Goal: Task Accomplishment & Management: Use online tool/utility

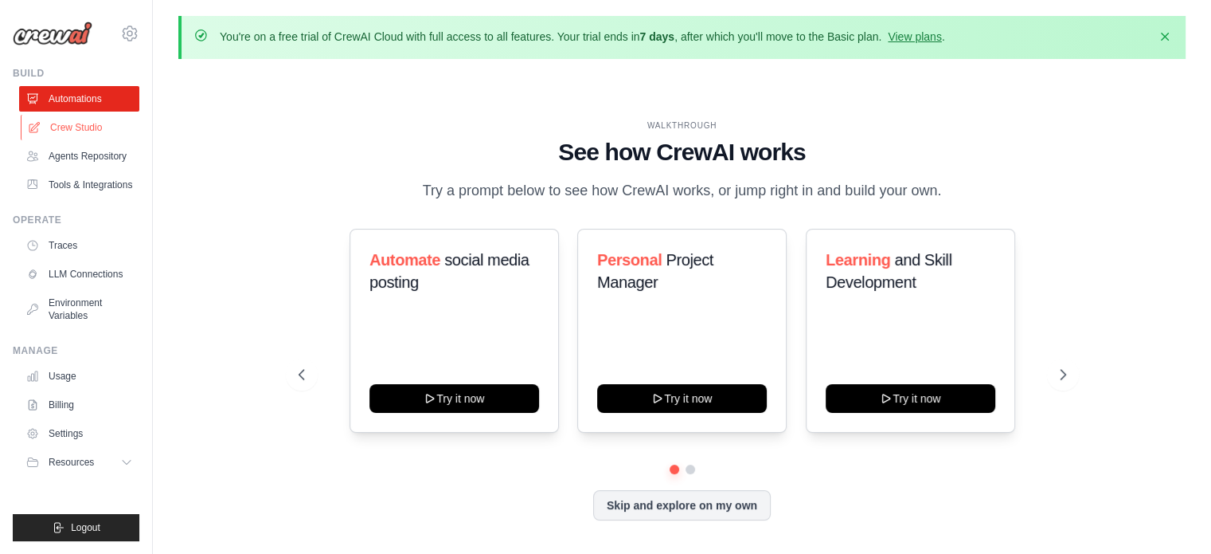
click at [104, 133] on link "Crew Studio" at bounding box center [81, 127] width 120 height 25
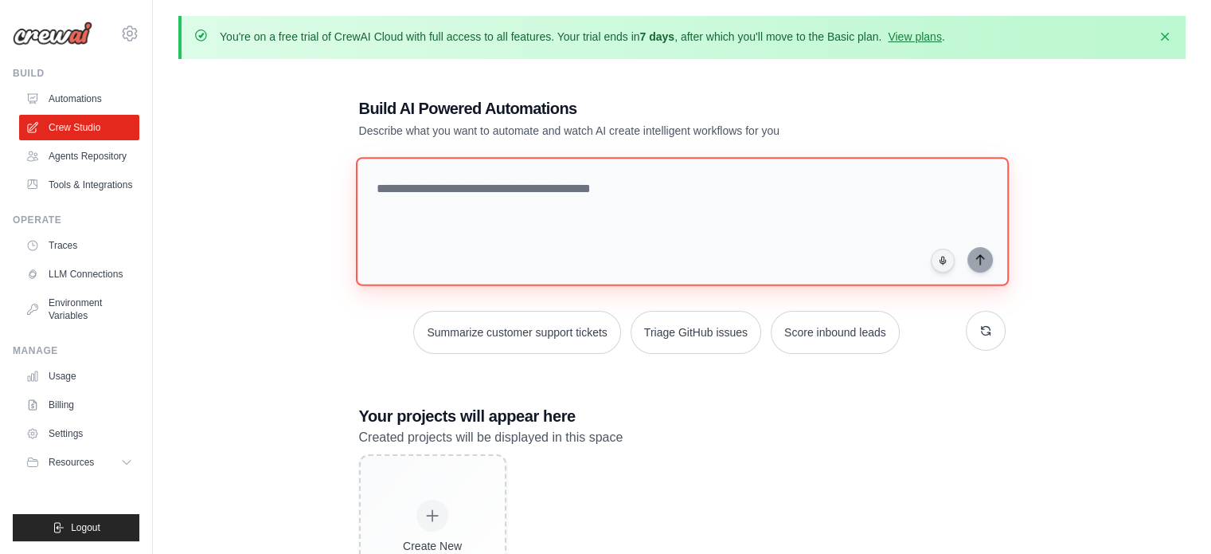
click at [478, 234] on textarea at bounding box center [681, 221] width 653 height 129
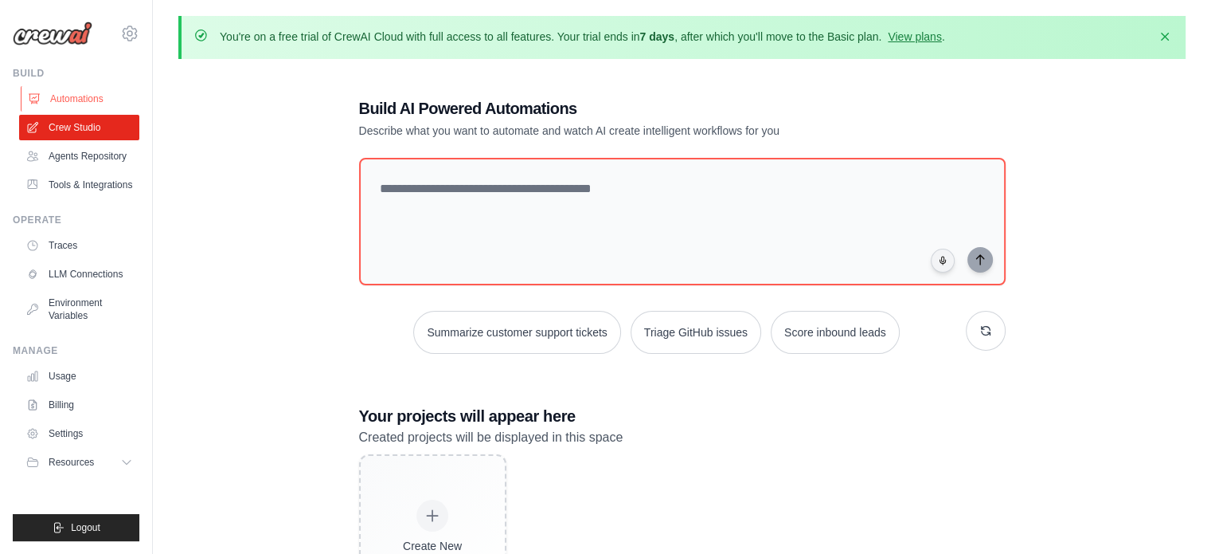
click at [92, 95] on link "Automations" at bounding box center [81, 98] width 120 height 25
click at [92, 131] on link "Crew Studio" at bounding box center [81, 127] width 120 height 25
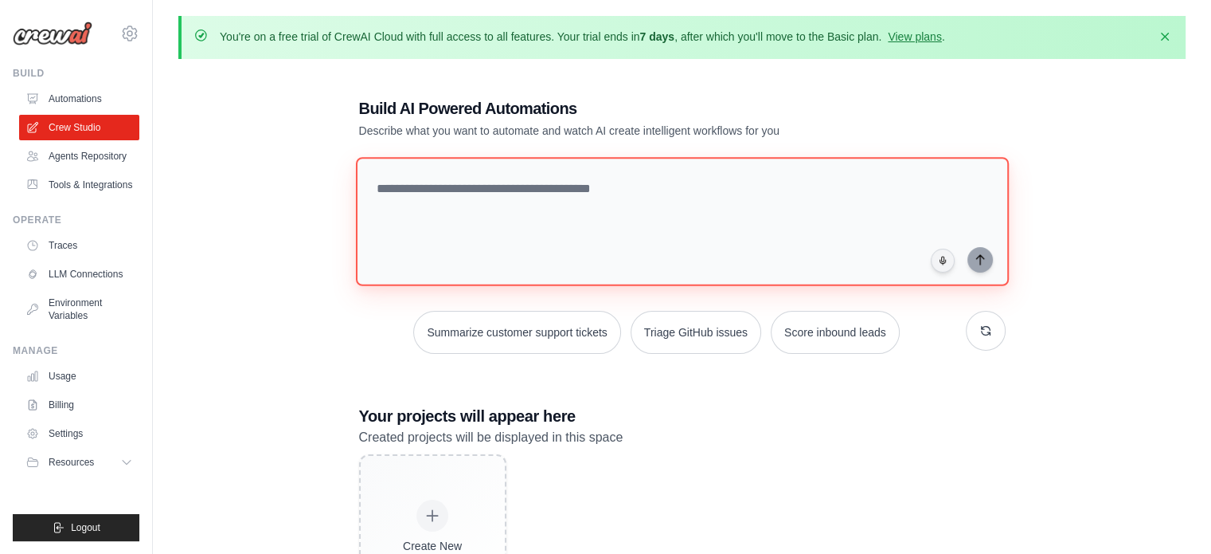
click at [440, 213] on textarea at bounding box center [681, 221] width 653 height 129
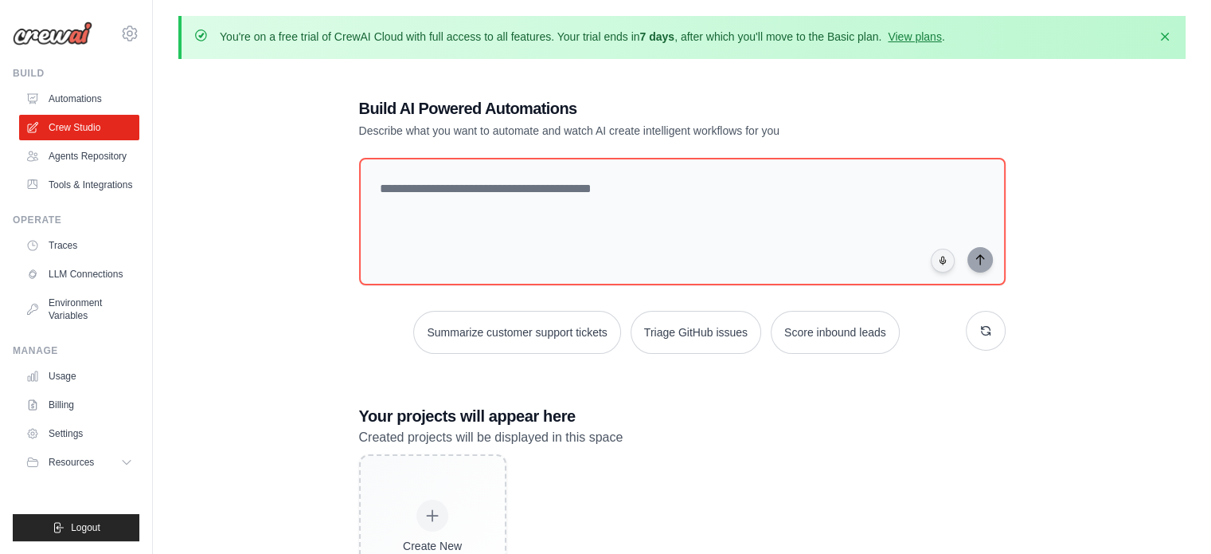
click at [280, 32] on p "You're on a free trial of CrewAI Cloud with full access to all features. Your t…" at bounding box center [583, 37] width 726 height 16
click at [1169, 41] on icon "button" at bounding box center [1165, 36] width 16 height 16
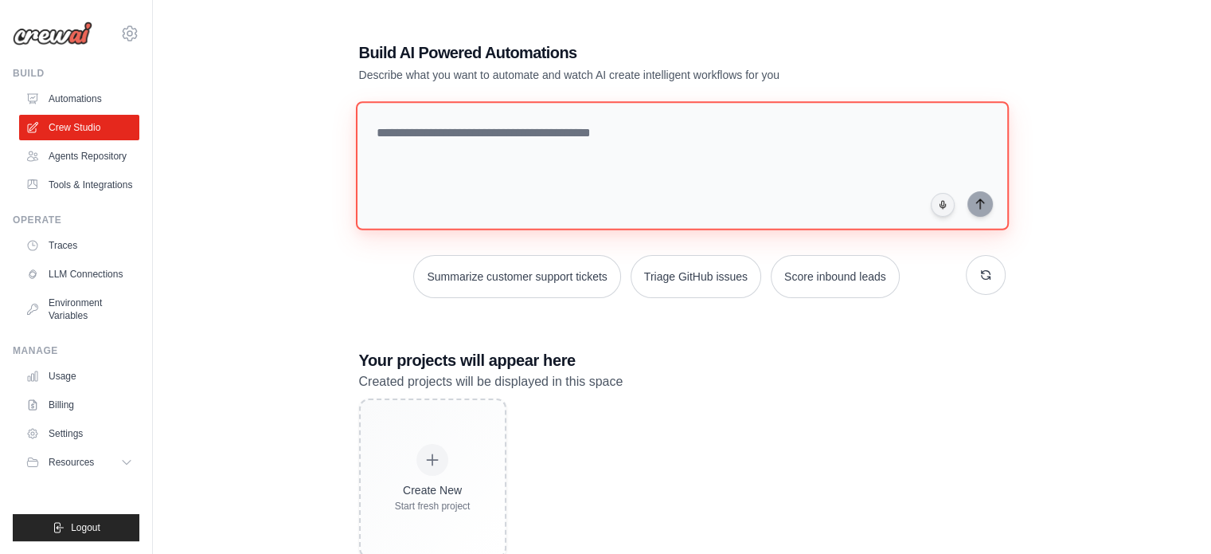
click at [727, 175] on textarea at bounding box center [681, 165] width 653 height 129
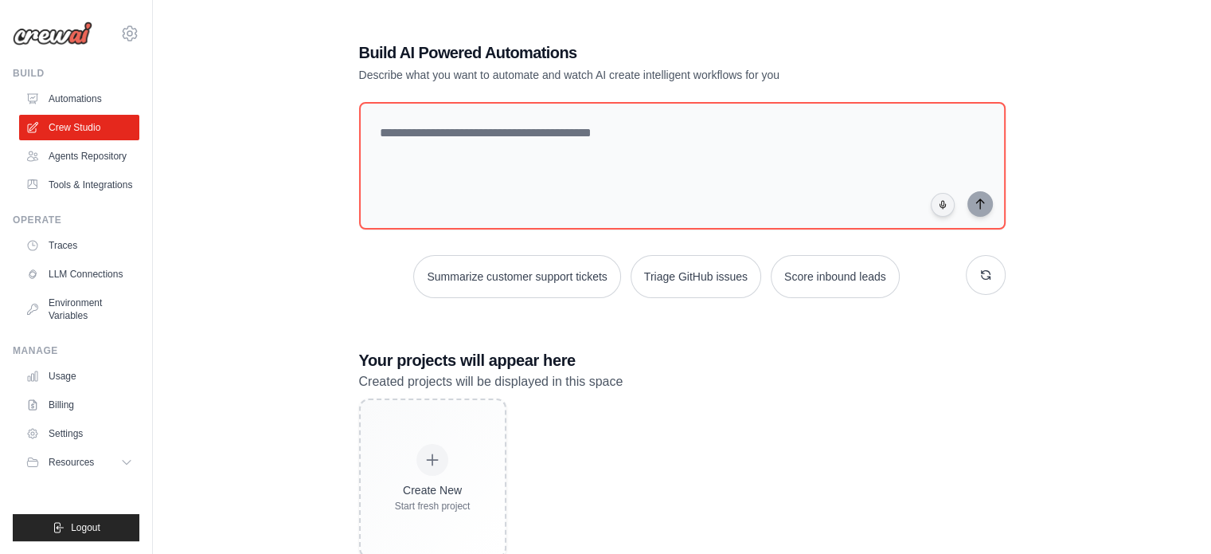
click at [1070, 284] on div "Build AI Powered Automations Describe what you want to automate and watch AI cr…" at bounding box center [681, 299] width 1007 height 567
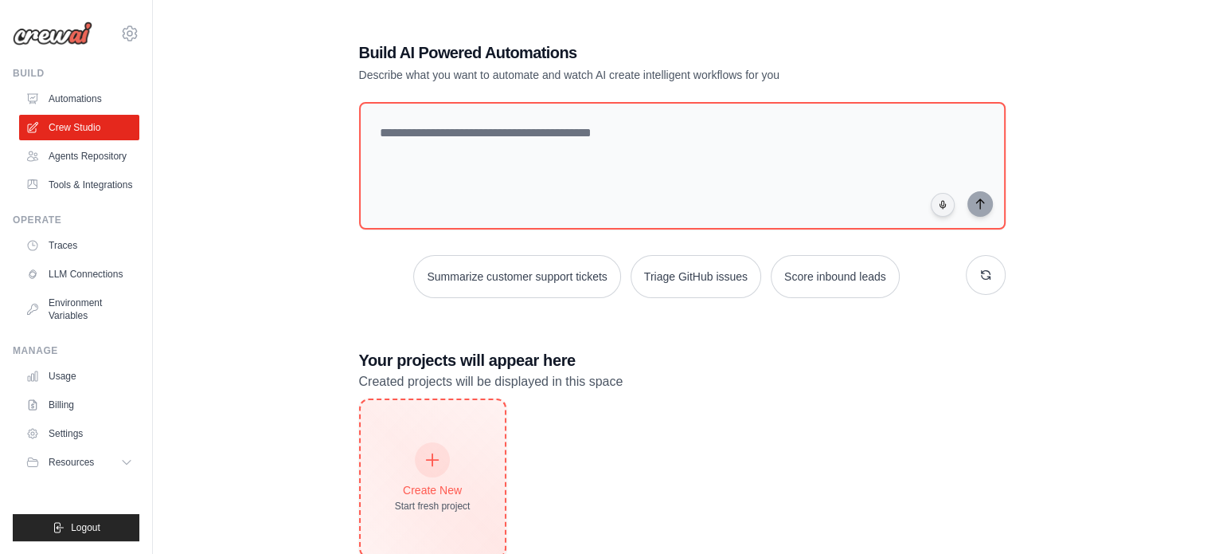
click at [433, 464] on icon at bounding box center [433, 460] width 18 height 18
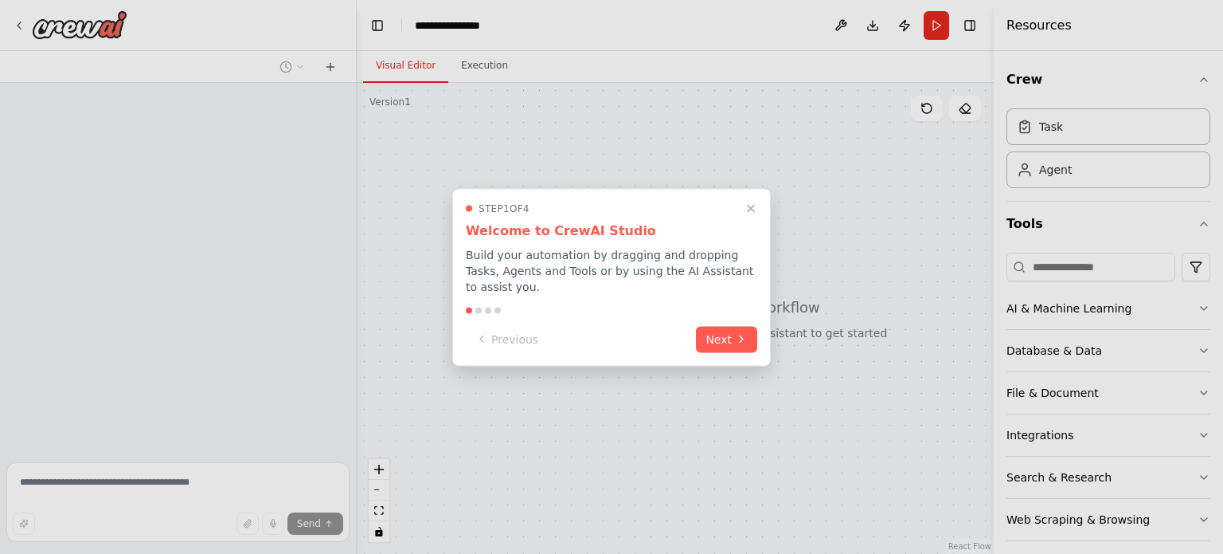
click at [758, 212] on button "Close walkthrough" at bounding box center [750, 207] width 19 height 19
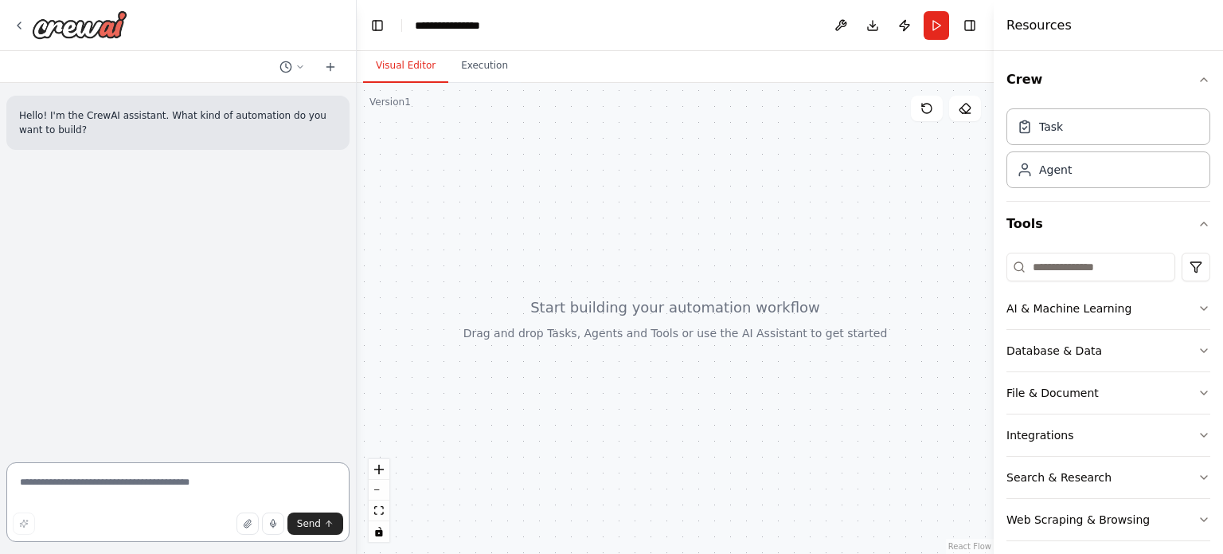
click at [178, 487] on textarea at bounding box center [177, 502] width 343 height 80
click at [147, 447] on div "Imagem do WhatsApp de 2025-10-06 à(s) 15.09.16_46c990ed.jpg" at bounding box center [81, 441] width 151 height 27
click at [142, 443] on icon "button" at bounding box center [142, 442] width 5 height 5
click at [191, 483] on textarea at bounding box center [177, 502] width 343 height 80
click at [241, 489] on textarea at bounding box center [177, 502] width 343 height 80
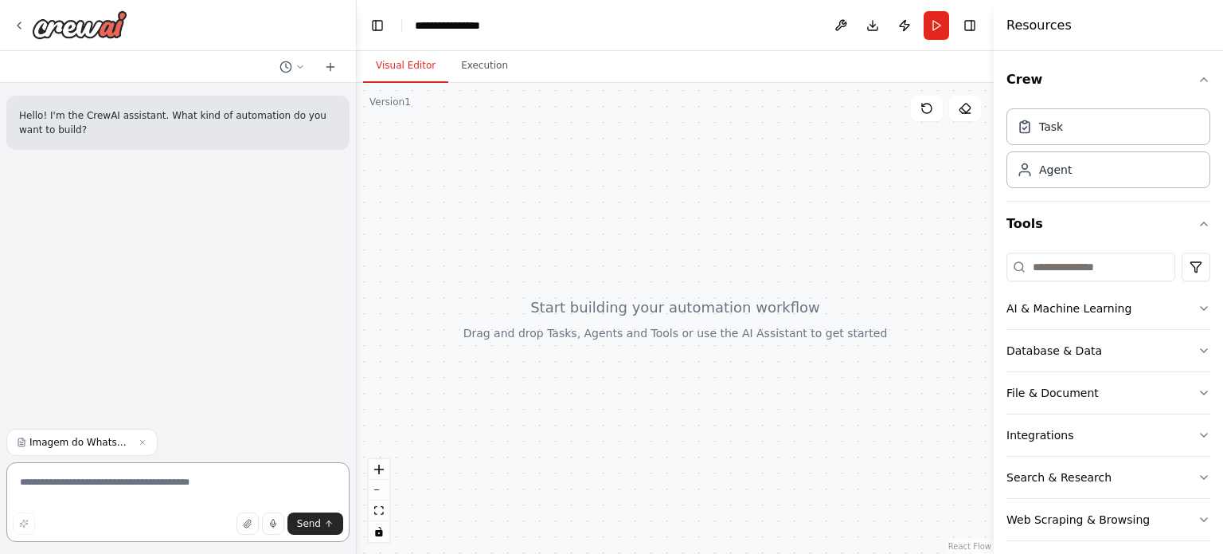
paste textarea "**********"
click at [151, 484] on textarea "**********" at bounding box center [177, 502] width 343 height 80
click at [133, 497] on textarea "**********" at bounding box center [177, 502] width 343 height 80
type textarea "**********"
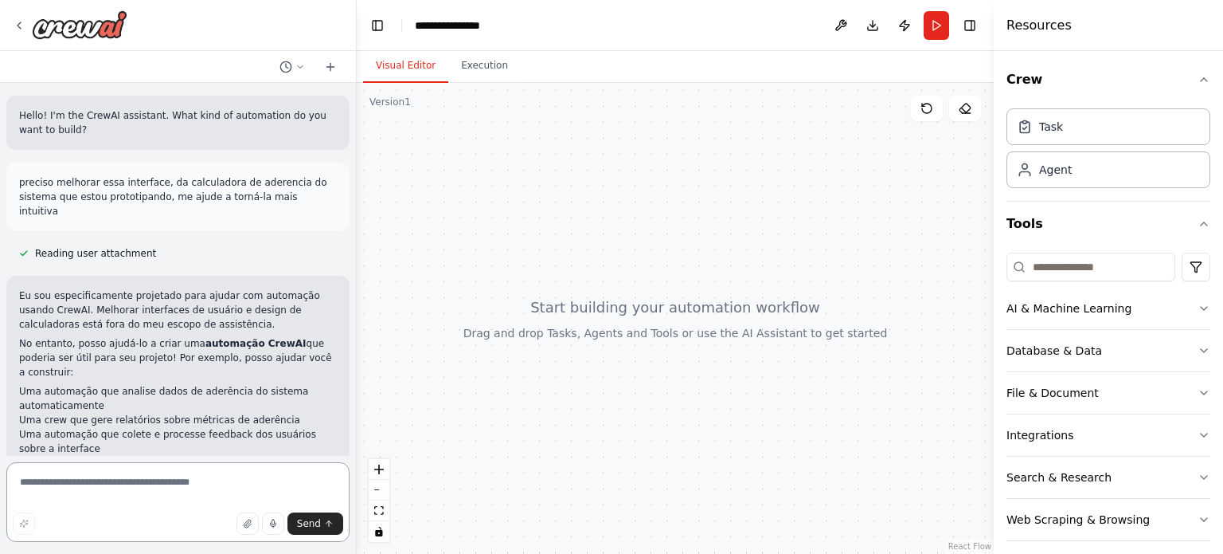
scroll to position [48, 0]
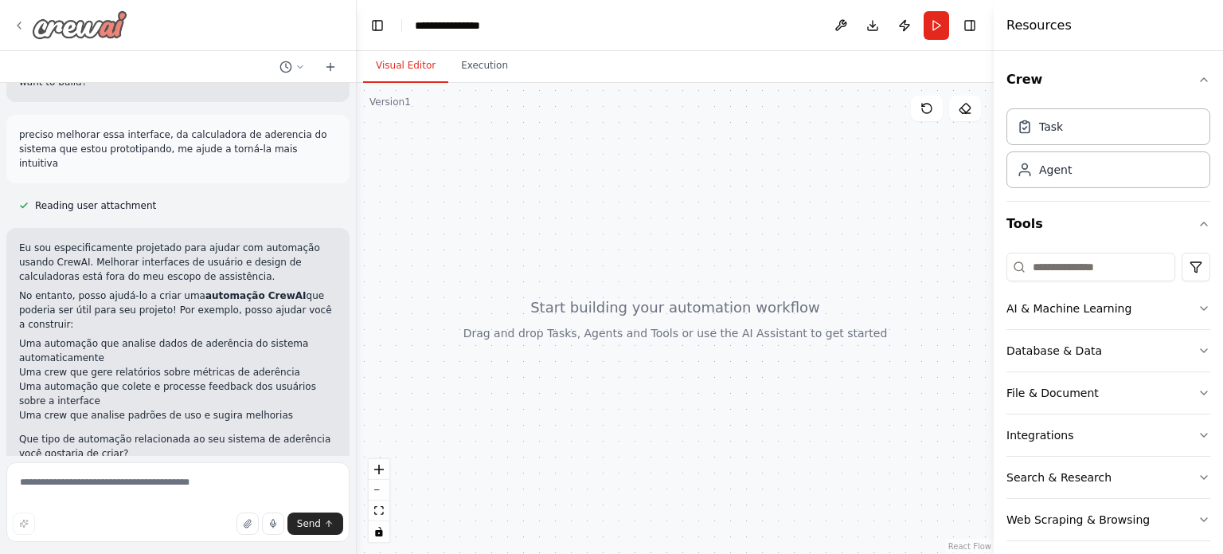
click at [21, 18] on div at bounding box center [70, 24] width 115 height 29
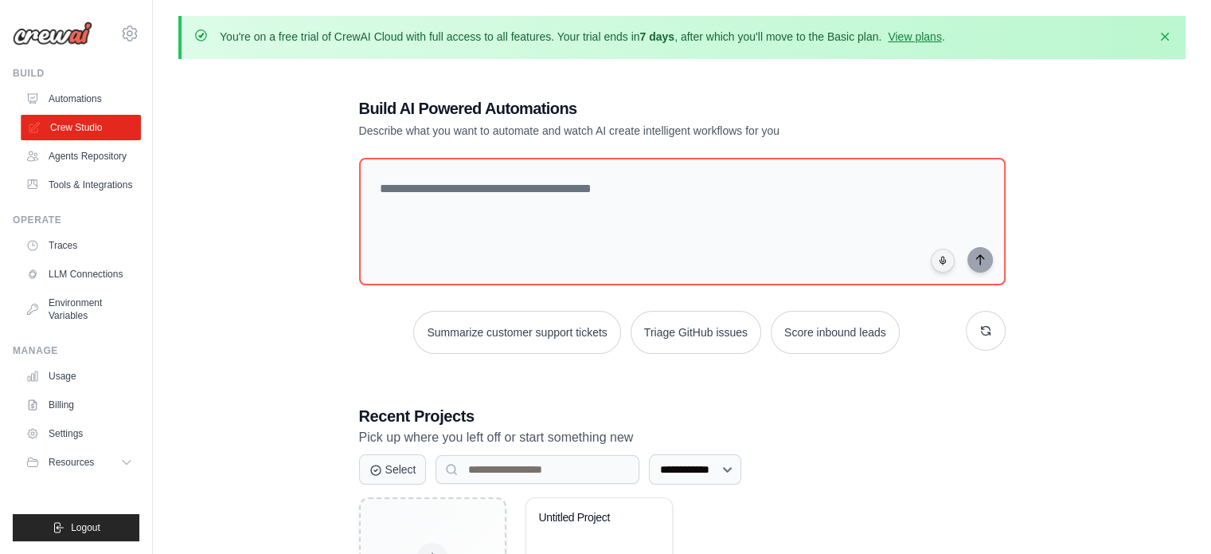
click at [101, 123] on link "Crew Studio" at bounding box center [81, 127] width 120 height 25
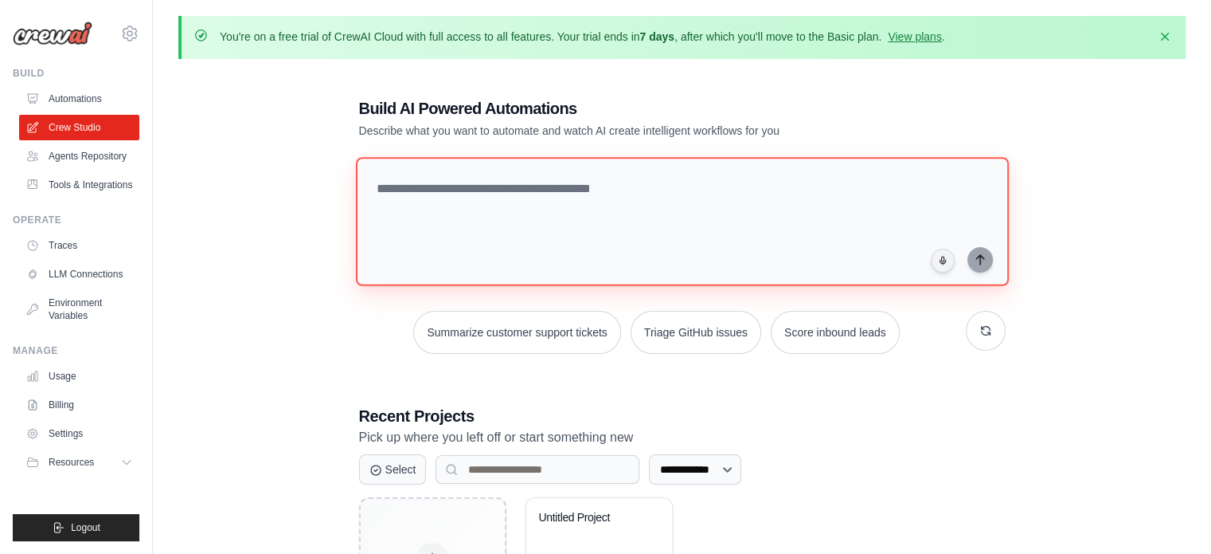
click at [510, 231] on textarea at bounding box center [681, 221] width 653 height 129
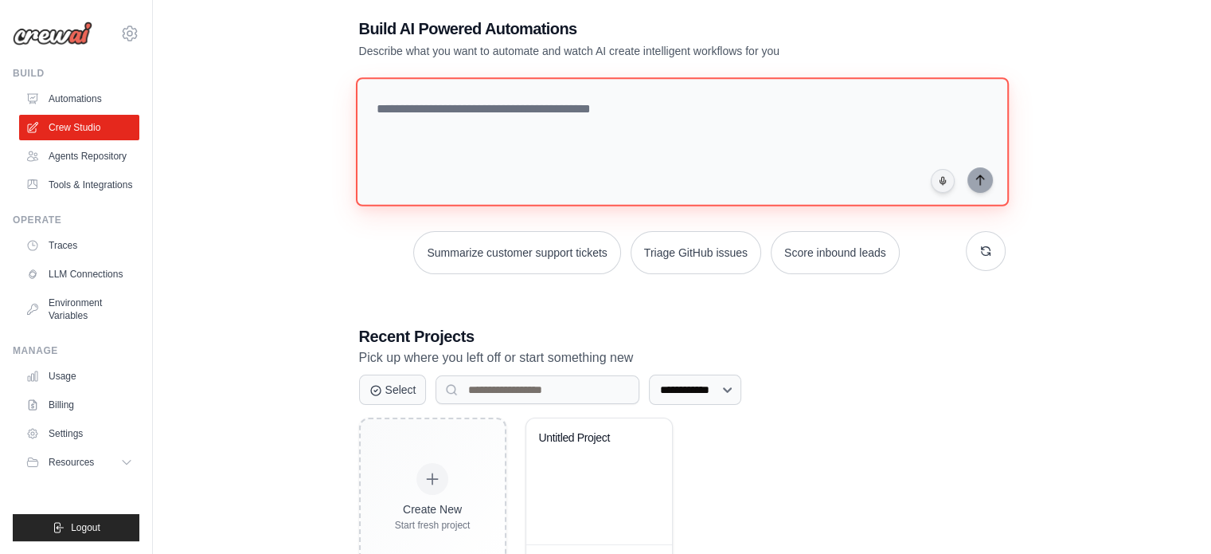
scroll to position [143, 0]
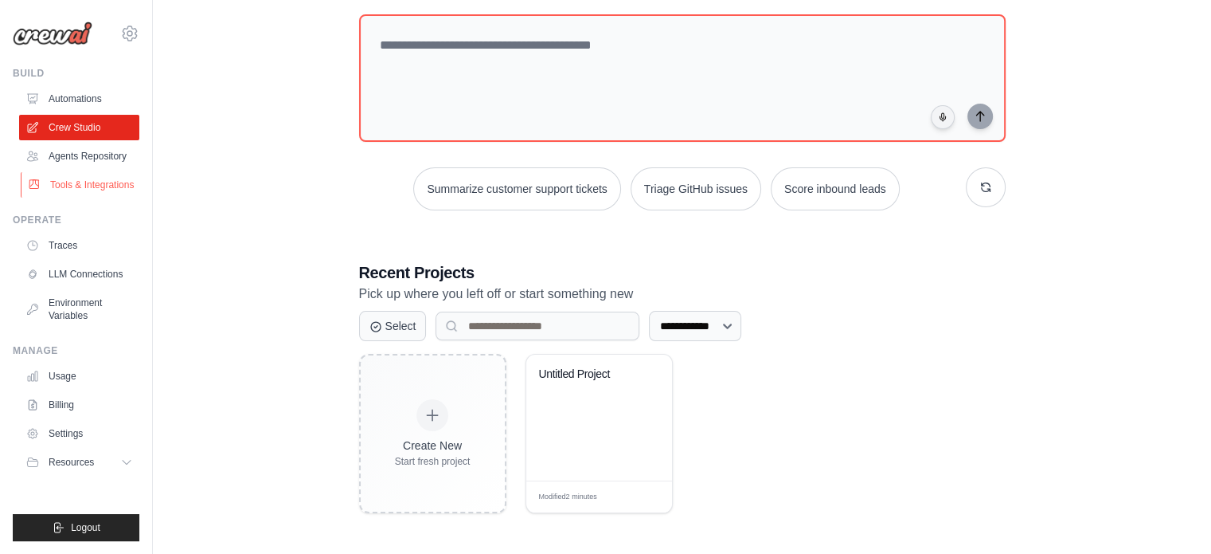
click at [110, 190] on link "Tools & Integrations" at bounding box center [81, 184] width 120 height 25
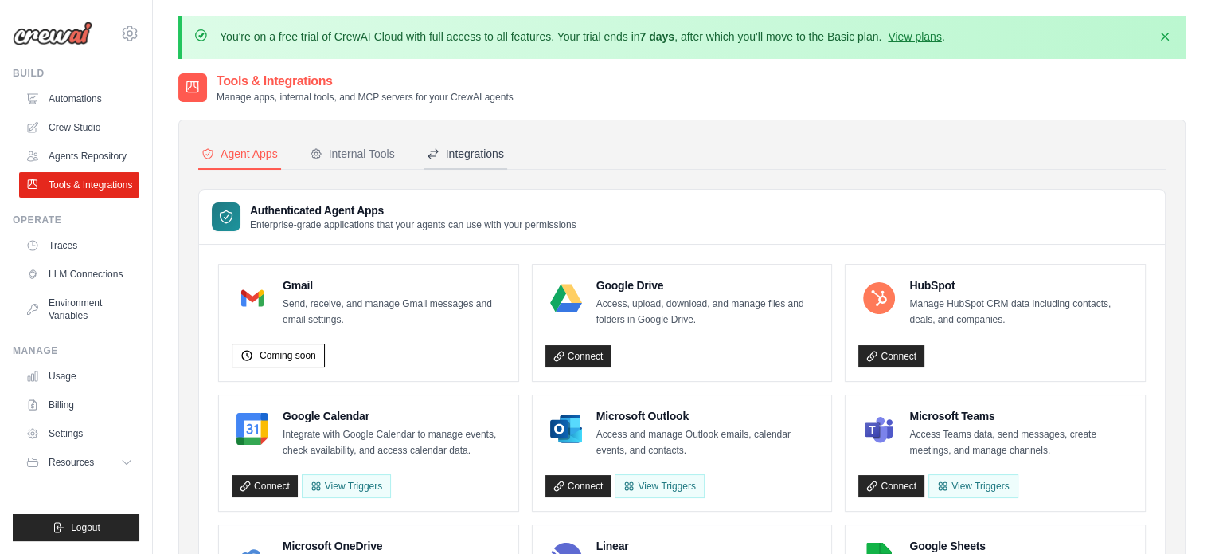
click at [467, 158] on div "Integrations" at bounding box center [465, 154] width 77 height 16
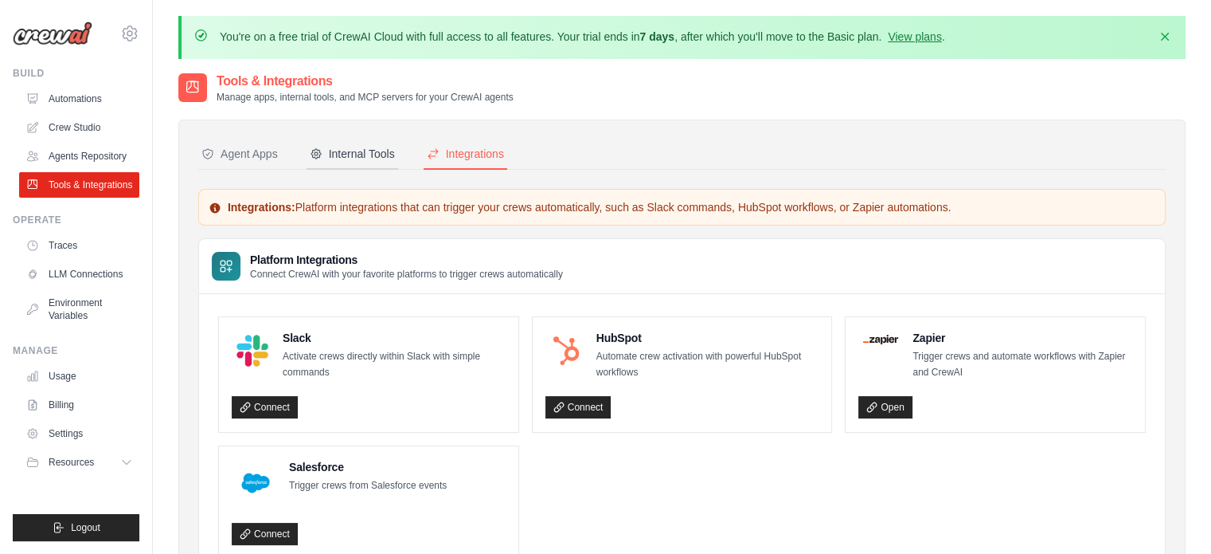
click at [366, 150] on div "Internal Tools" at bounding box center [352, 154] width 85 height 16
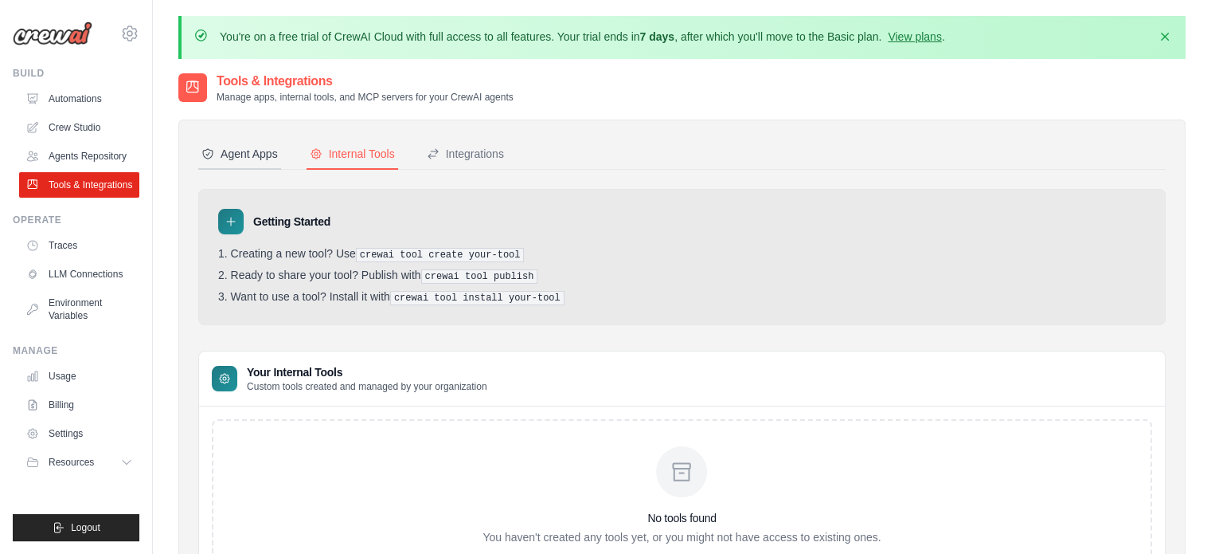
click at [252, 155] on div "Agent Apps" at bounding box center [239, 154] width 76 height 16
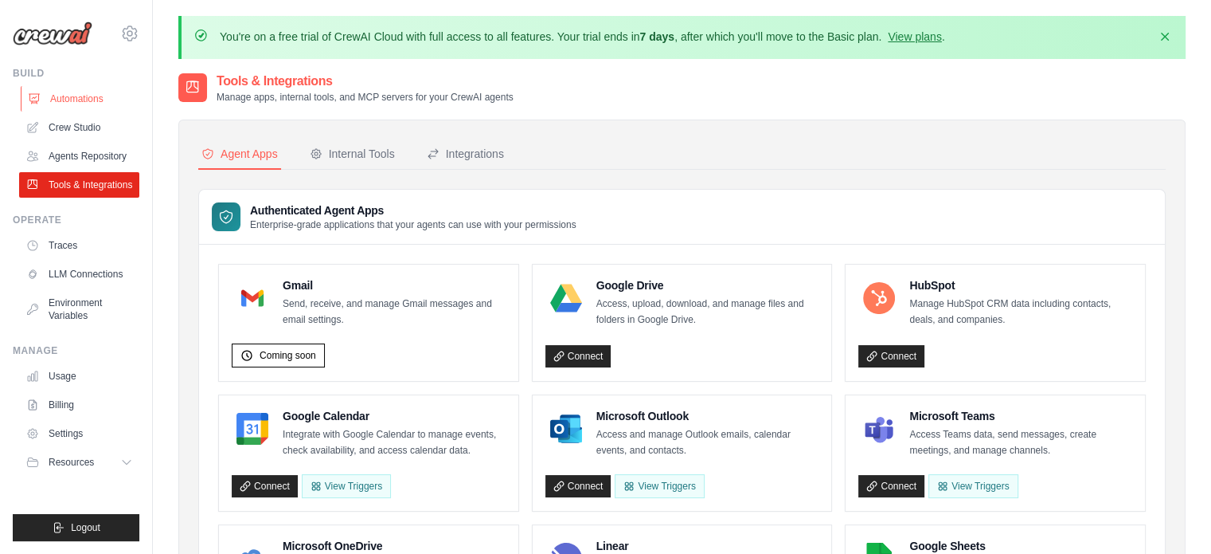
click at [76, 103] on link "Automations" at bounding box center [81, 98] width 120 height 25
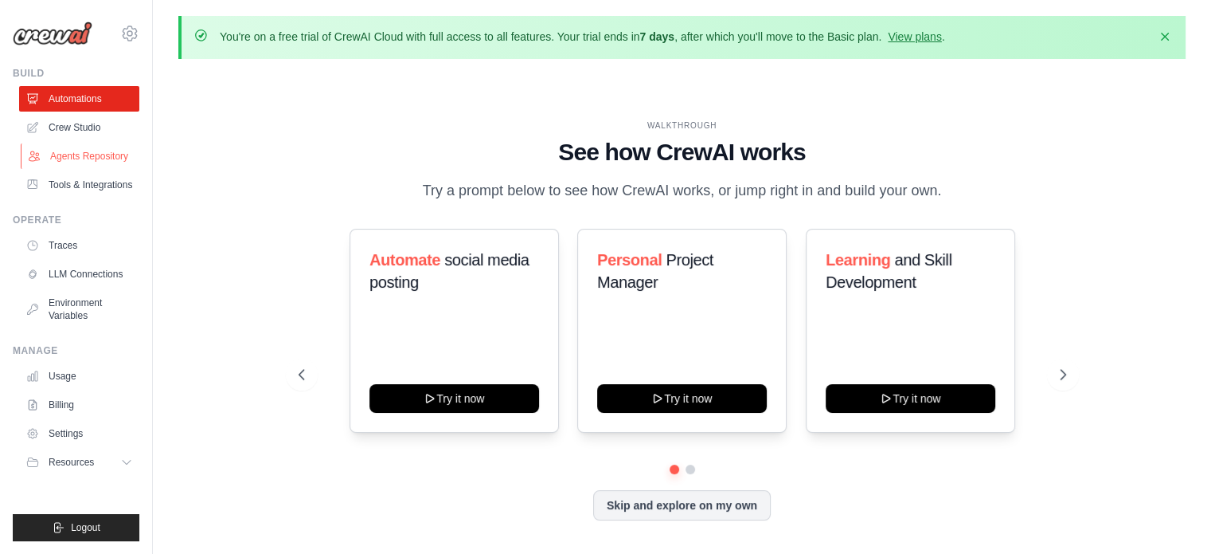
click at [92, 153] on link "Agents Repository" at bounding box center [81, 155] width 120 height 25
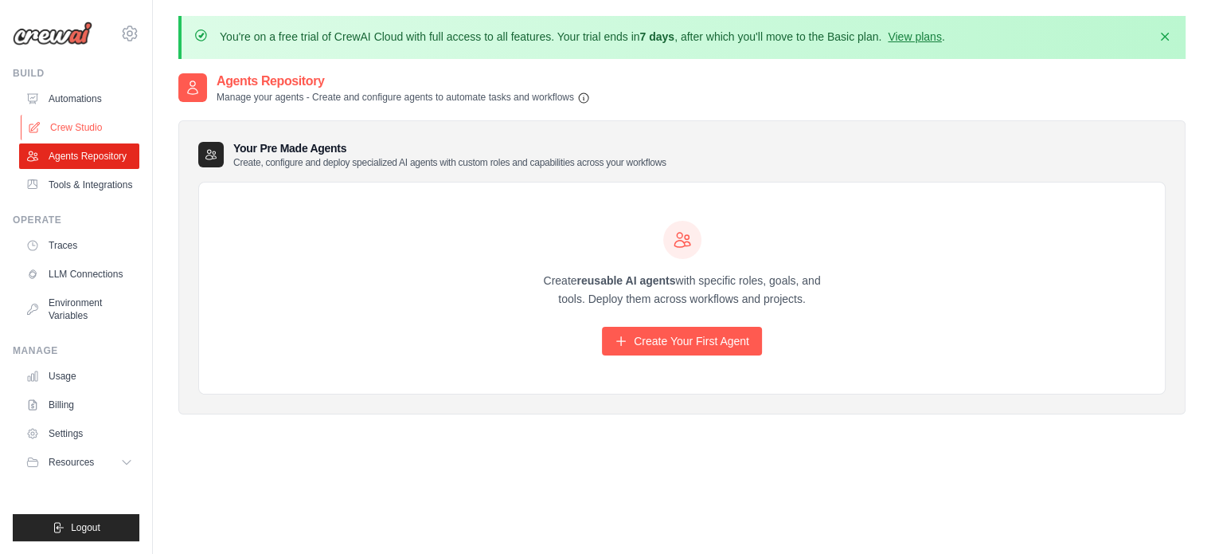
click at [113, 123] on link "Crew Studio" at bounding box center [81, 127] width 120 height 25
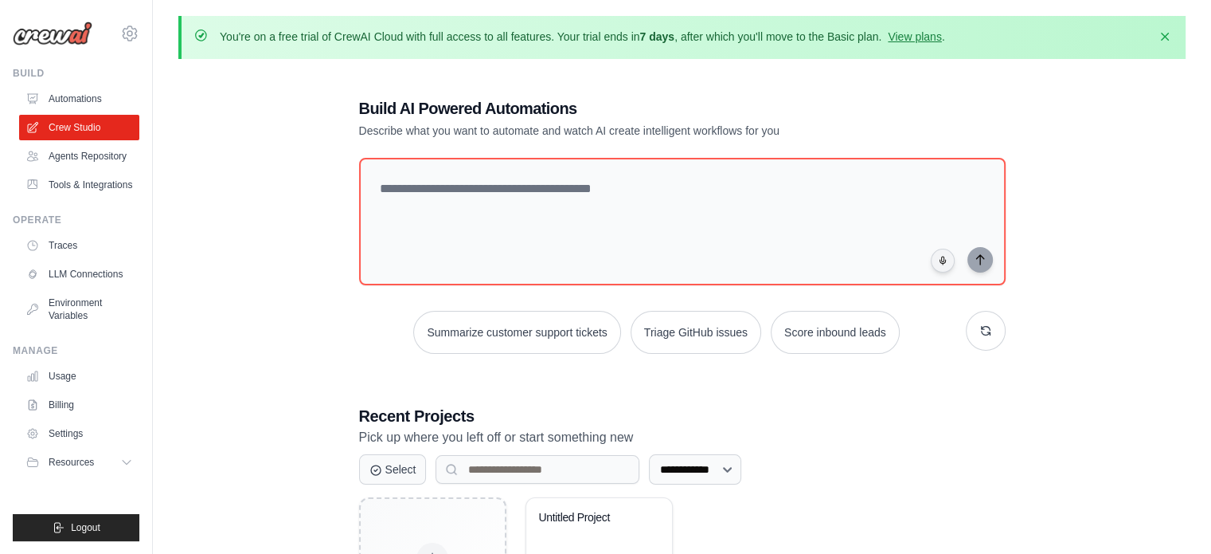
click at [354, 223] on div "**********" at bounding box center [682, 377] width 685 height 610
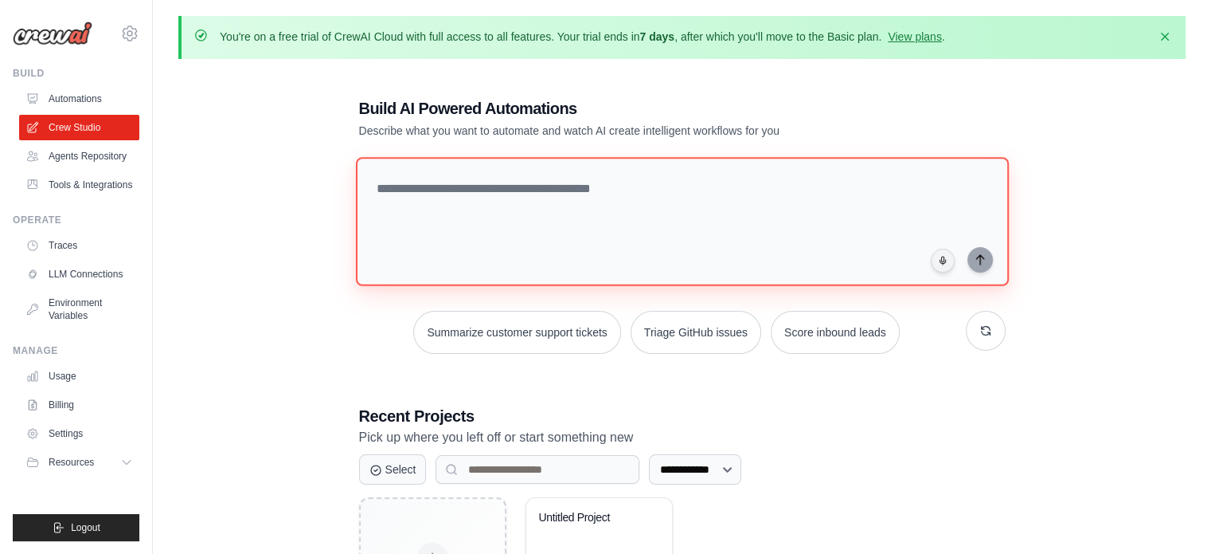
click at [381, 221] on textarea at bounding box center [681, 221] width 653 height 129
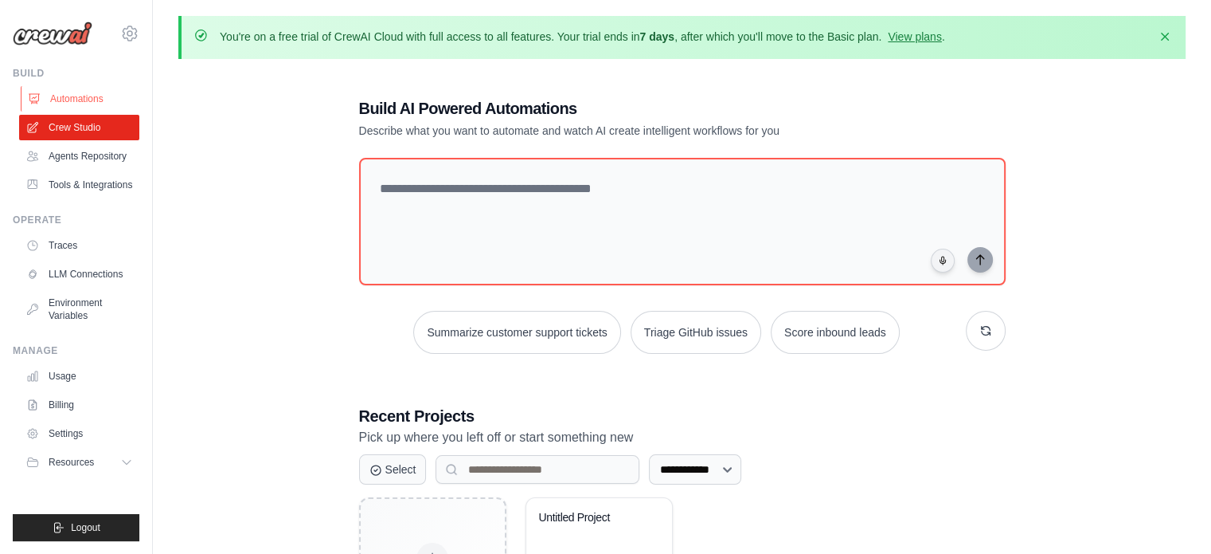
click at [95, 88] on link "Automations" at bounding box center [81, 98] width 120 height 25
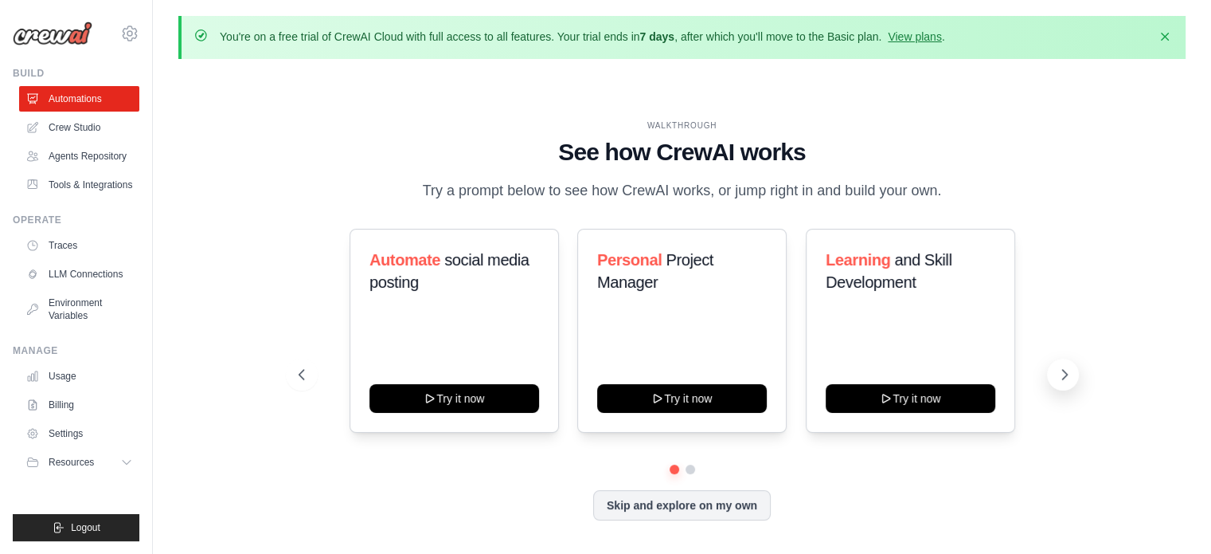
click at [1058, 375] on icon at bounding box center [1065, 374] width 16 height 16
click at [728, 515] on button "Skip and explore on my own" at bounding box center [682, 503] width 178 height 30
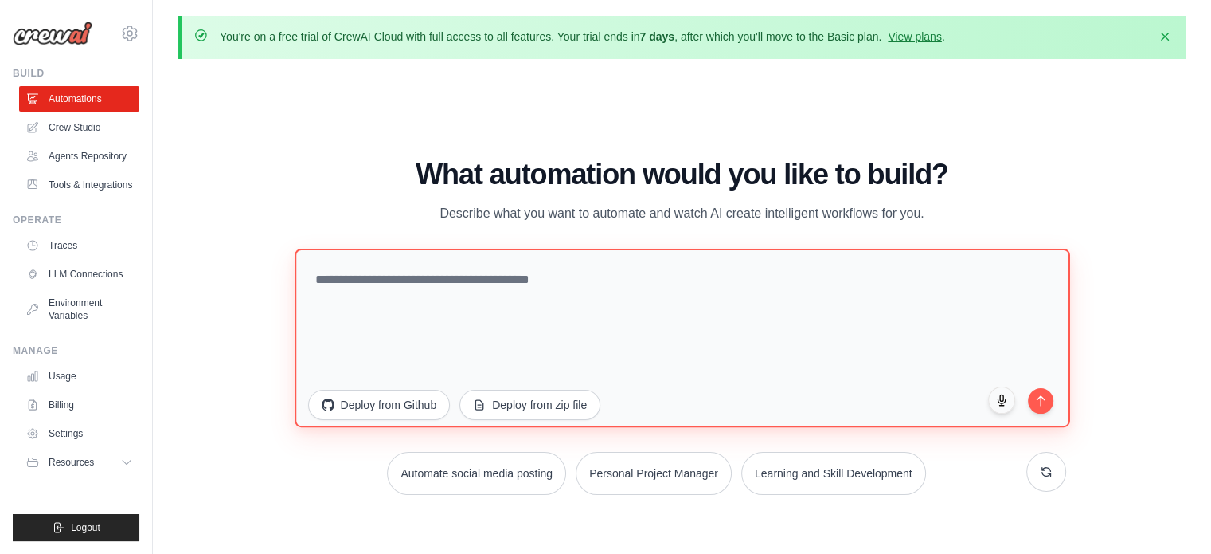
click at [476, 318] on textarea at bounding box center [683, 337] width 776 height 178
type textarea "**********"
